Goal: Task Accomplishment & Management: Complete application form

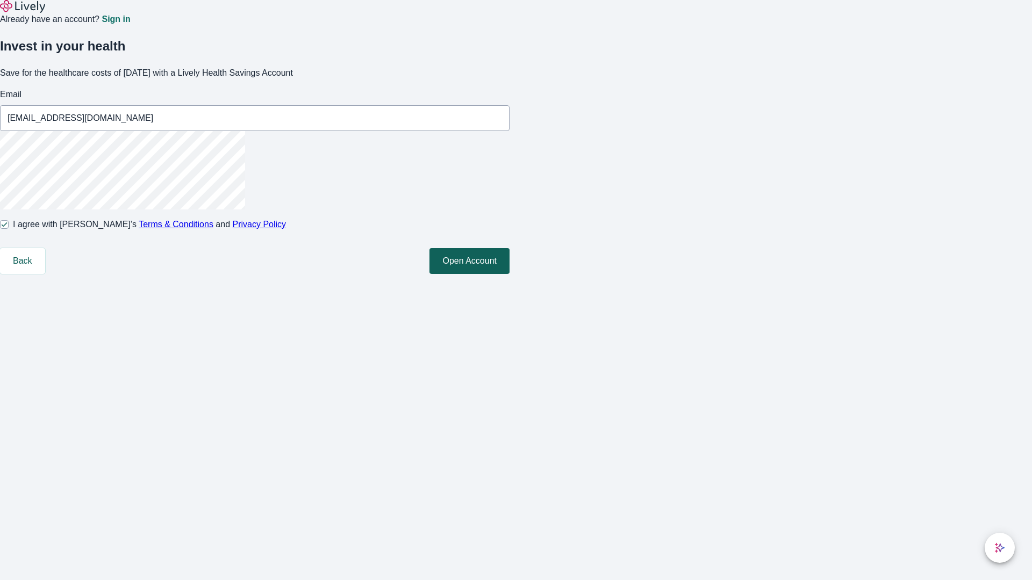
click at [510, 274] on button "Open Account" at bounding box center [469, 261] width 80 height 26
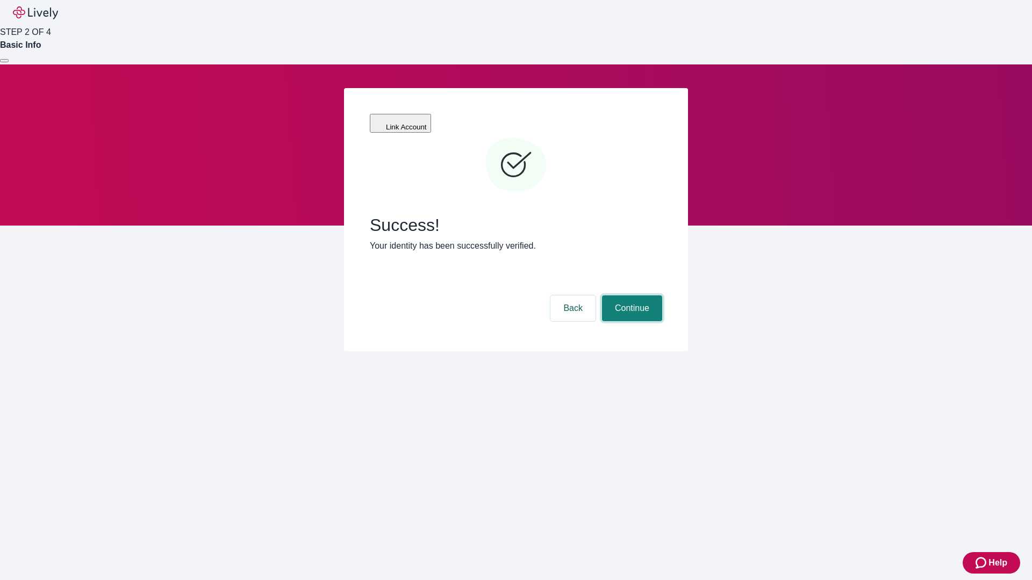
click at [630, 296] on button "Continue" at bounding box center [632, 309] width 60 height 26
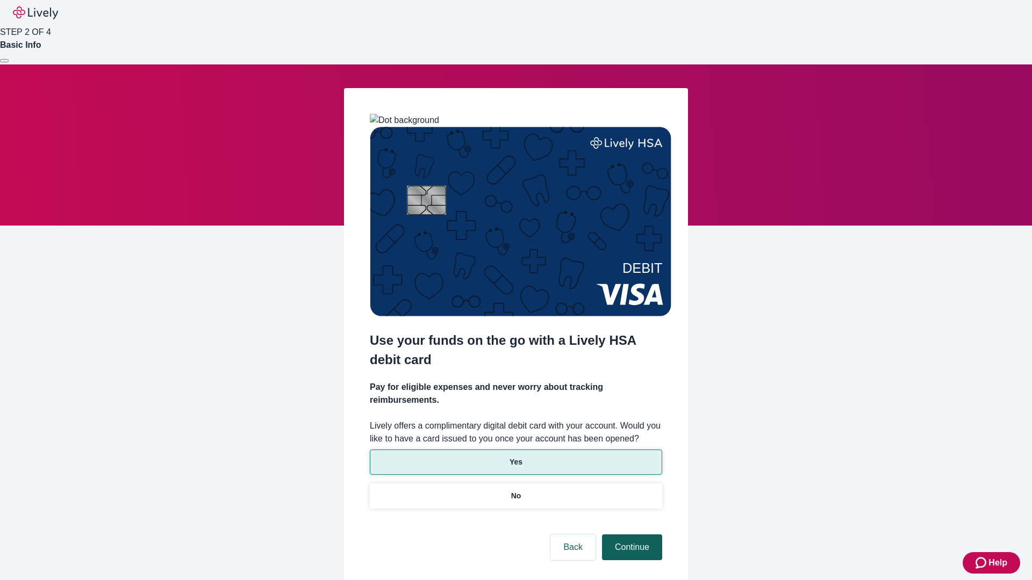
click at [515, 457] on p "Yes" at bounding box center [516, 462] width 13 height 11
click at [630, 535] on button "Continue" at bounding box center [632, 548] width 60 height 26
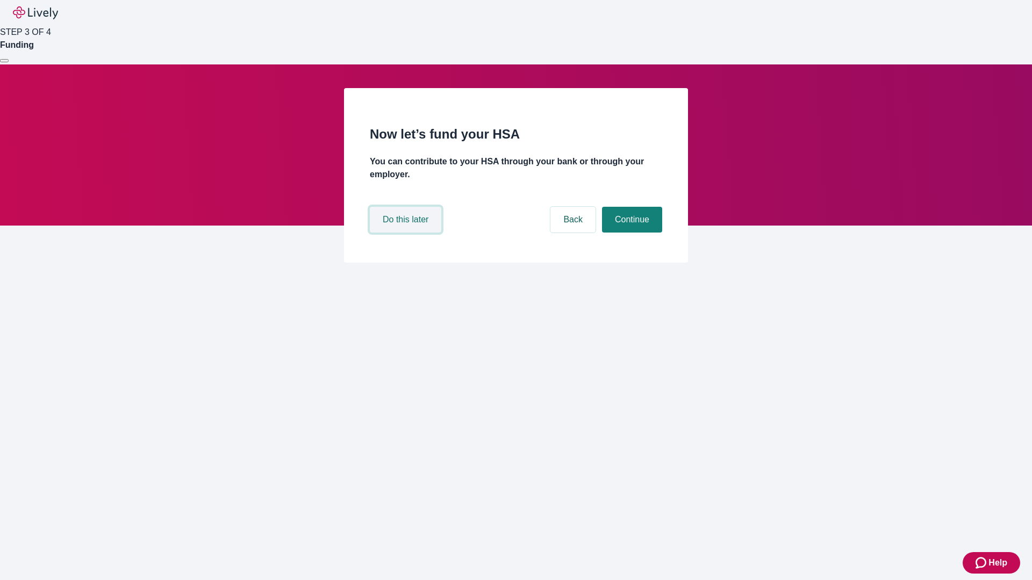
click at [407, 233] on button "Do this later" at bounding box center [405, 220] width 71 height 26
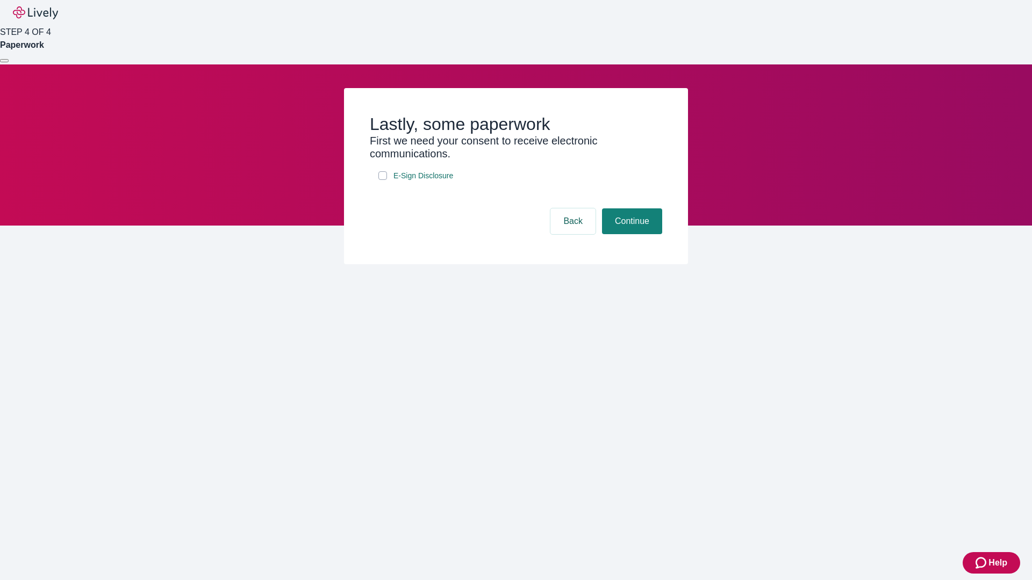
click at [383, 180] on input "E-Sign Disclosure" at bounding box center [382, 175] width 9 height 9
checkbox input "true"
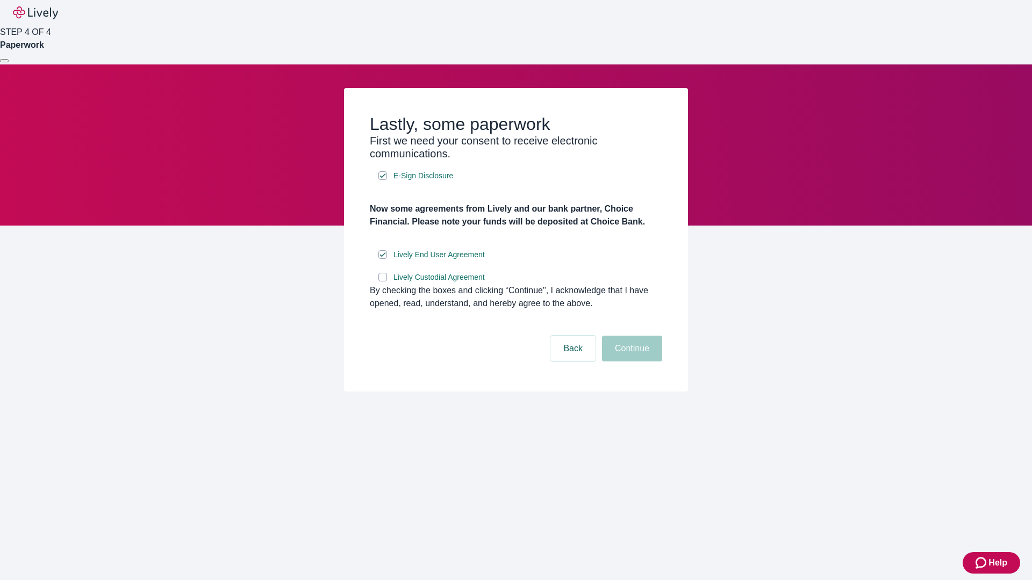
click at [383, 282] on input "Lively Custodial Agreement" at bounding box center [382, 277] width 9 height 9
checkbox input "true"
click at [630, 362] on button "Continue" at bounding box center [632, 349] width 60 height 26
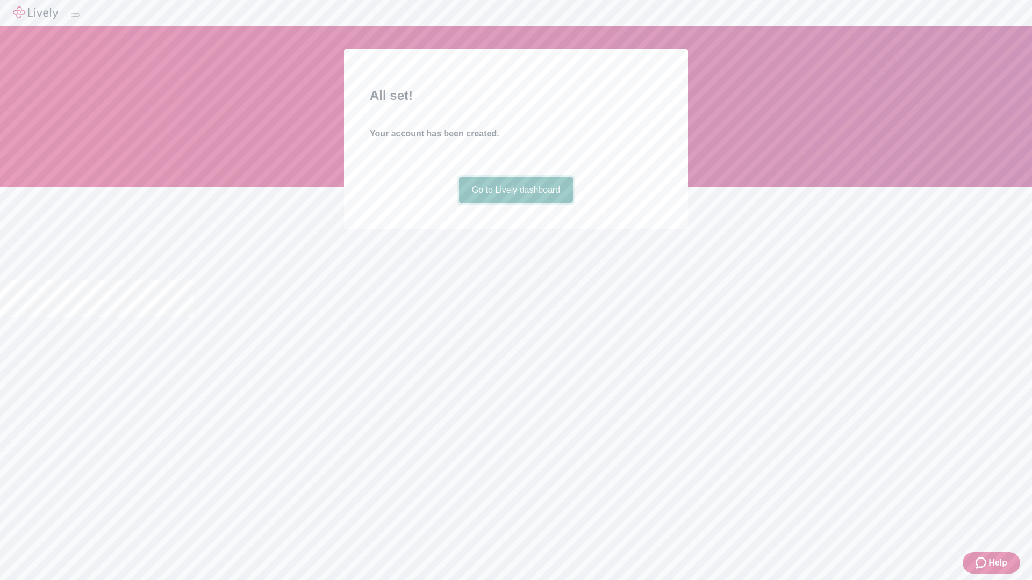
click at [515, 203] on link "Go to Lively dashboard" at bounding box center [516, 190] width 114 height 26
